Goal: Information Seeking & Learning: Learn about a topic

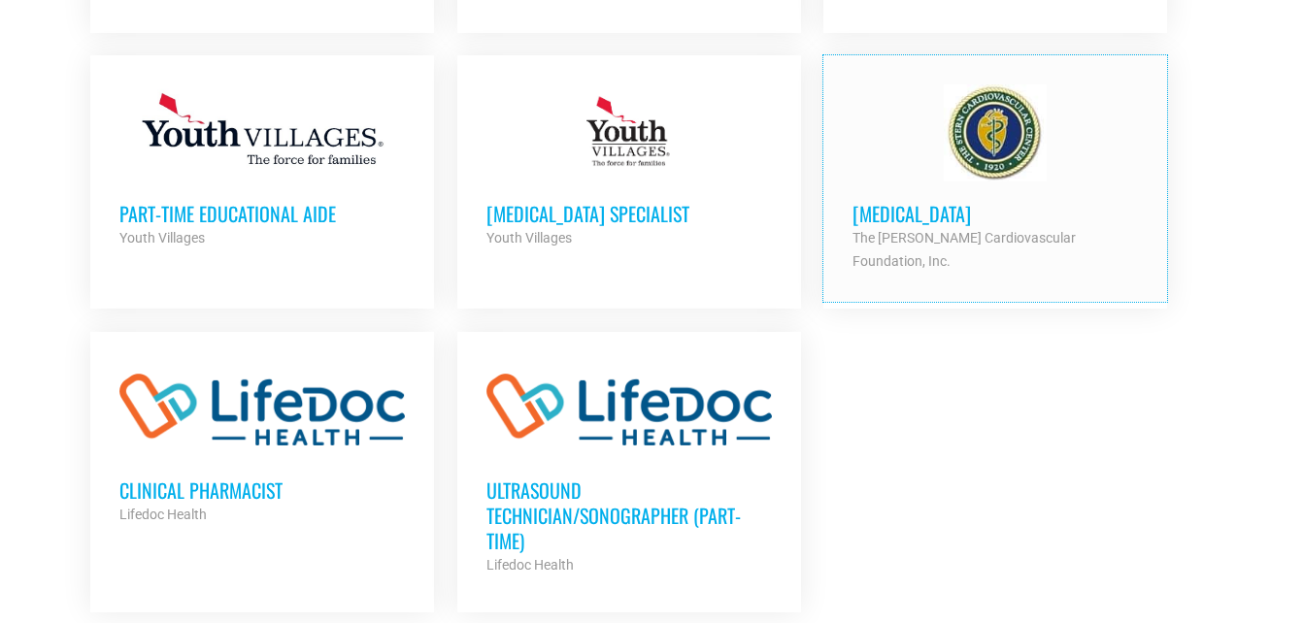
scroll to position [2184, 0]
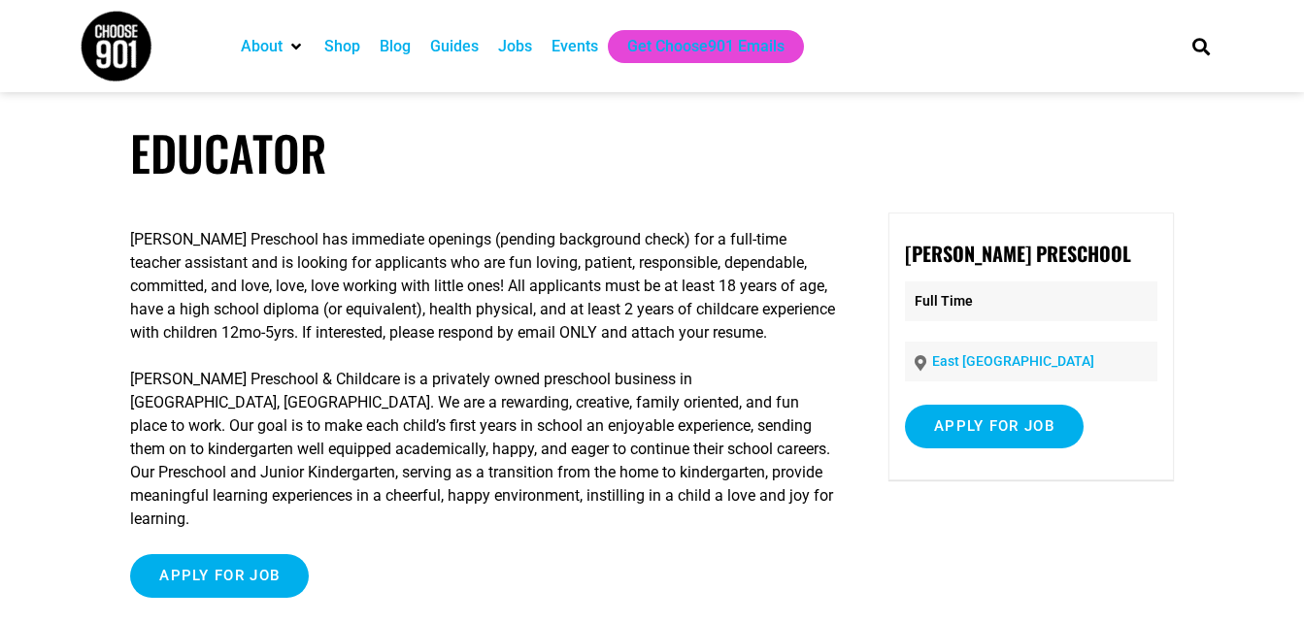
click at [501, 334] on p "[PERSON_NAME] Preschool has immediate openings (pending background check) for a…" at bounding box center [483, 286] width 706 height 117
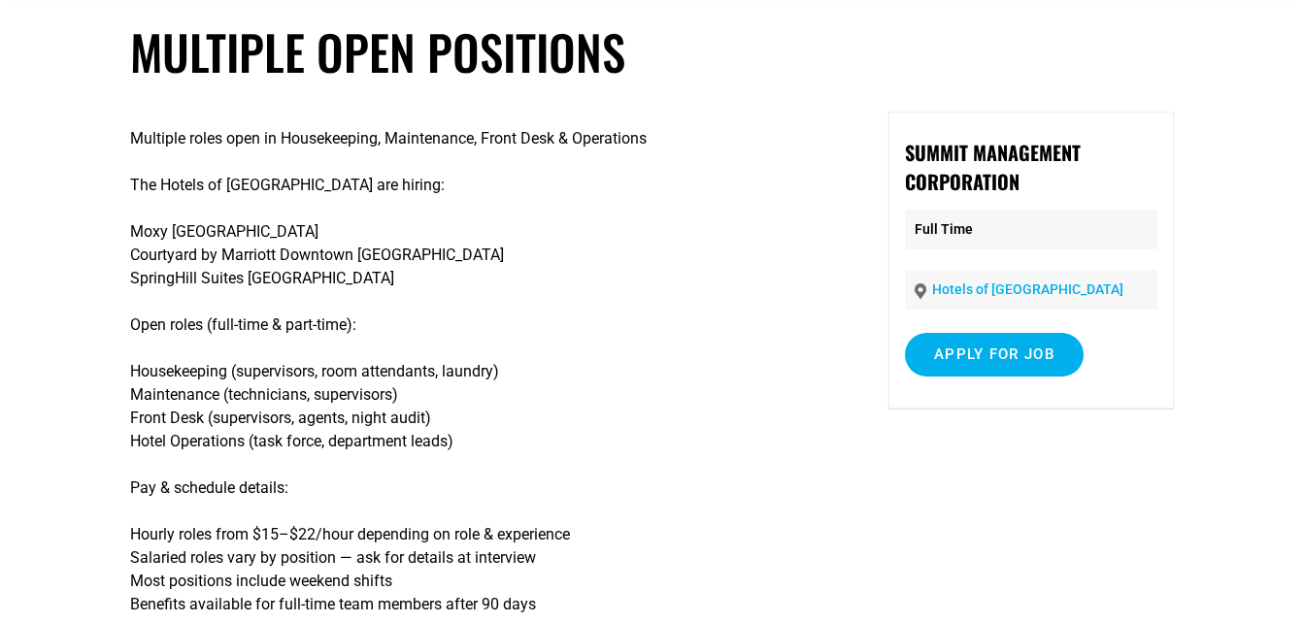
scroll to position [104, 0]
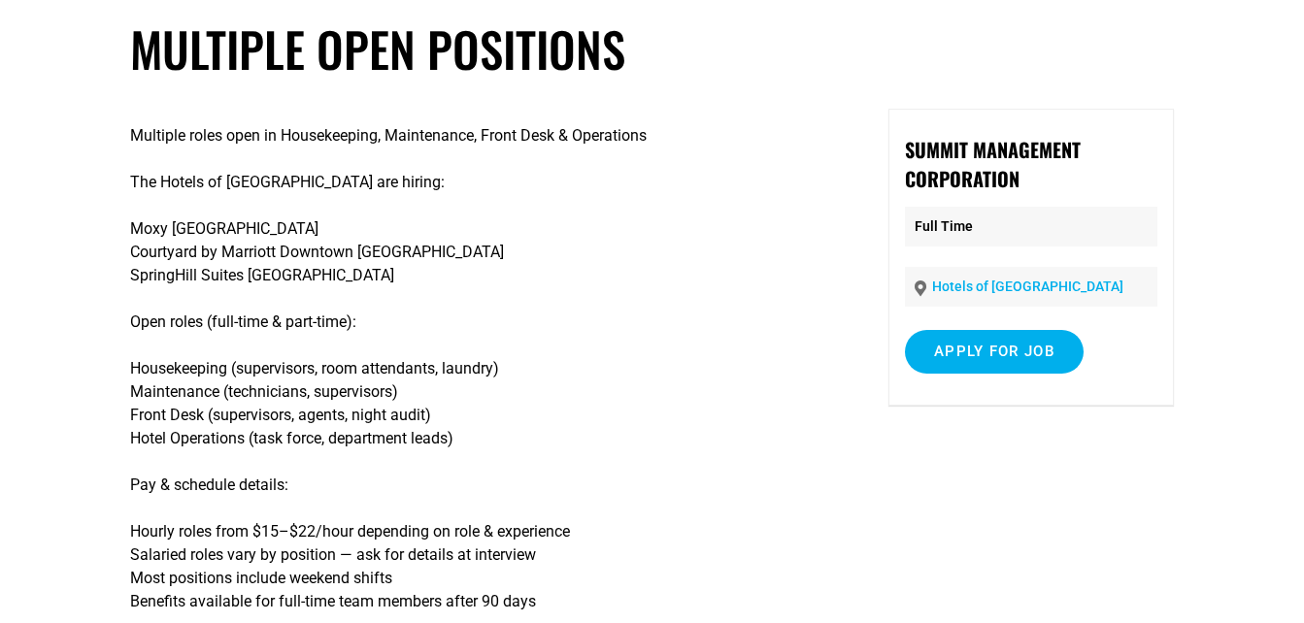
click at [200, 416] on p "Housekeeping (supervisors, room attendants, laundry) Maintenance (technicians, …" at bounding box center [483, 403] width 706 height 93
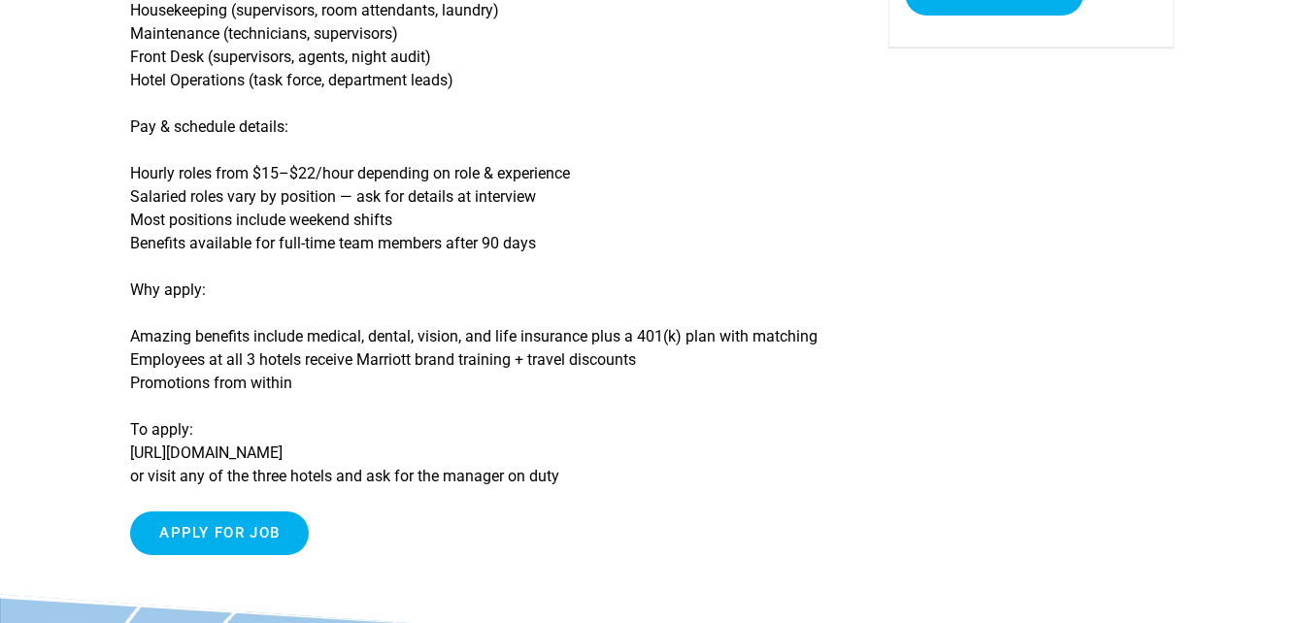
scroll to position [477, 0]
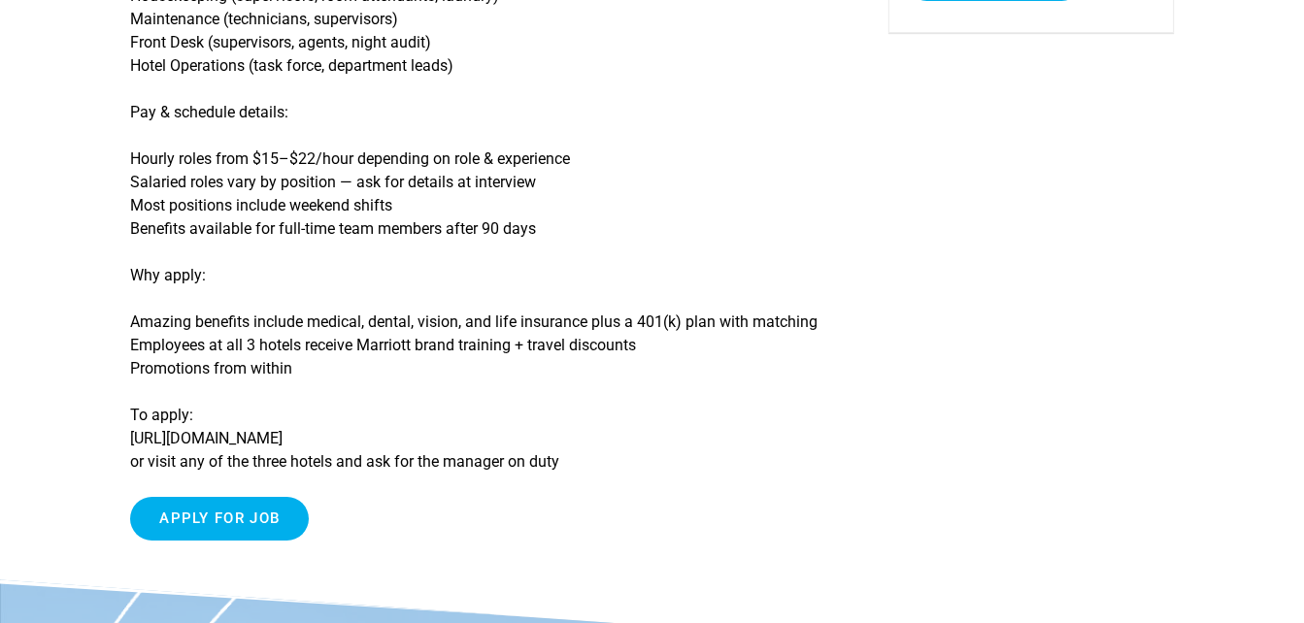
drag, startPoint x: 432, startPoint y: 440, endPoint x: 135, endPoint y: 439, distance: 297.2
click at [135, 439] on p "To apply: [URL][DOMAIN_NAME] or visit any of the three hotels and ask for the m…" at bounding box center [483, 439] width 706 height 70
drag, startPoint x: 127, startPoint y: 438, endPoint x: 392, endPoint y: 443, distance: 265.2
click at [392, 443] on article "Multiple Open Positions Multiple roles open in Housekeeping, Maintenance, Front…" at bounding box center [652, 113] width 1304 height 933
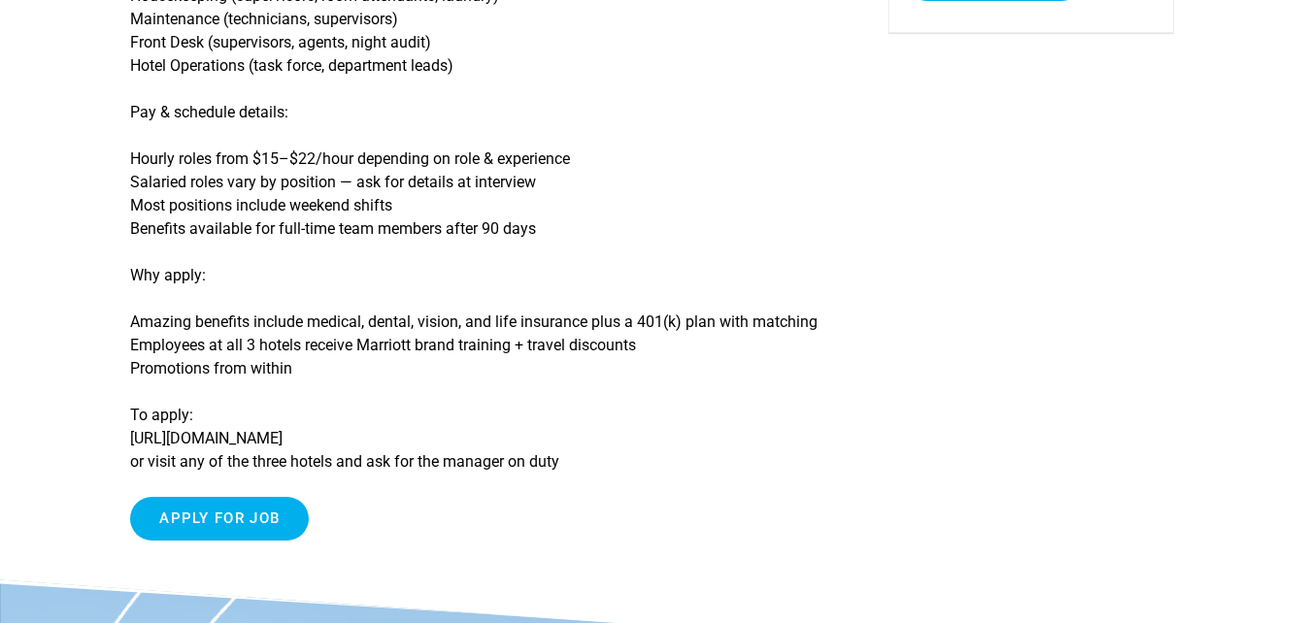
drag, startPoint x: 392, startPoint y: 443, endPoint x: 403, endPoint y: 441, distance: 10.9
click at [403, 441] on p "To apply: [URL][DOMAIN_NAME] or visit any of the three hotels and ask for the m…" at bounding box center [483, 439] width 706 height 70
drag, startPoint x: 403, startPoint y: 441, endPoint x: 135, endPoint y: 443, distance: 268.0
click at [135, 443] on p "To apply: [URL][DOMAIN_NAME] or visit any of the three hotels and ask for the m…" at bounding box center [483, 439] width 706 height 70
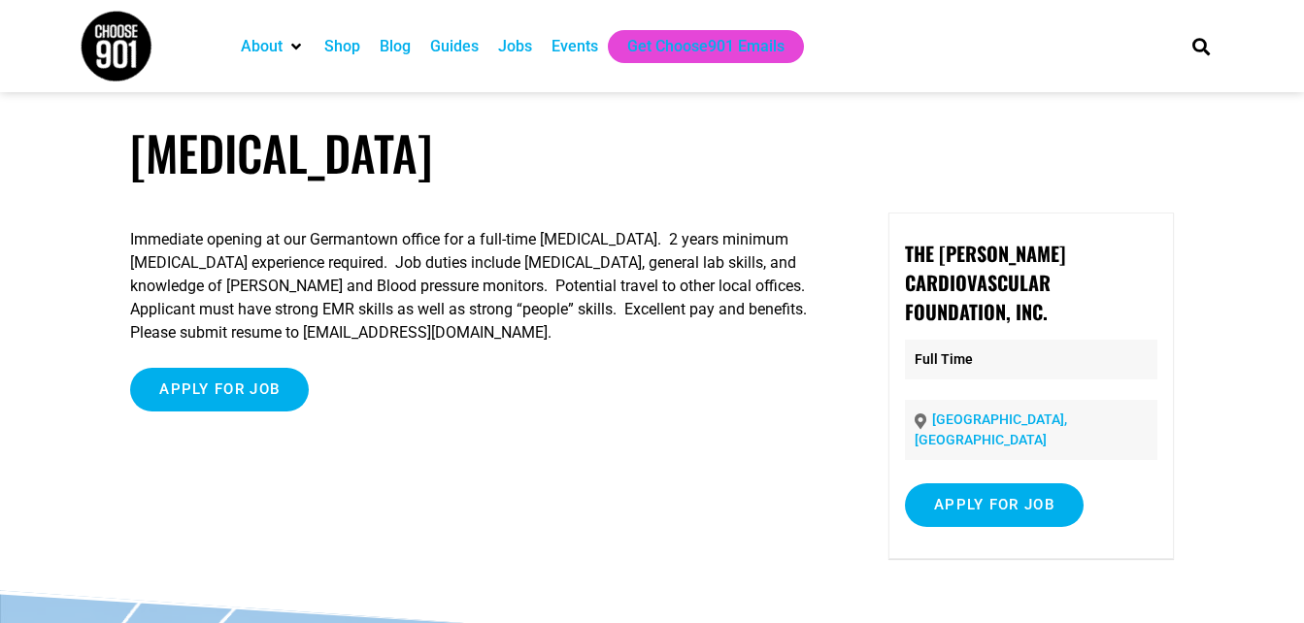
click at [481, 252] on p "Immediate opening at our Germantown office for a full-time Phlebotomist. 2 year…" at bounding box center [483, 286] width 706 height 117
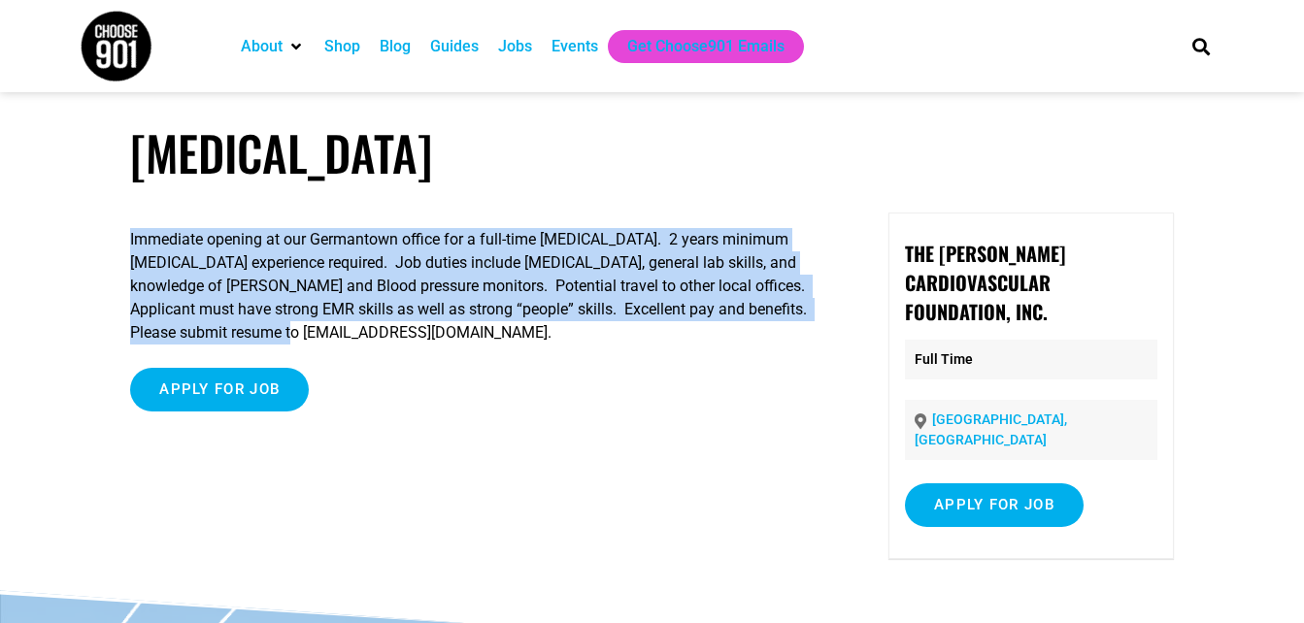
drag, startPoint x: 128, startPoint y: 328, endPoint x: 230, endPoint y: 333, distance: 102.1
click at [230, 333] on article "Phlebotomist Immediate opening at our Germantown office for a full-time Phlebot…" at bounding box center [652, 357] width 1304 height 467
click at [549, 293] on p "Immediate opening at our Germantown office for a full-time Phlebotomist. 2 year…" at bounding box center [483, 286] width 706 height 117
